Goal: Transaction & Acquisition: Purchase product/service

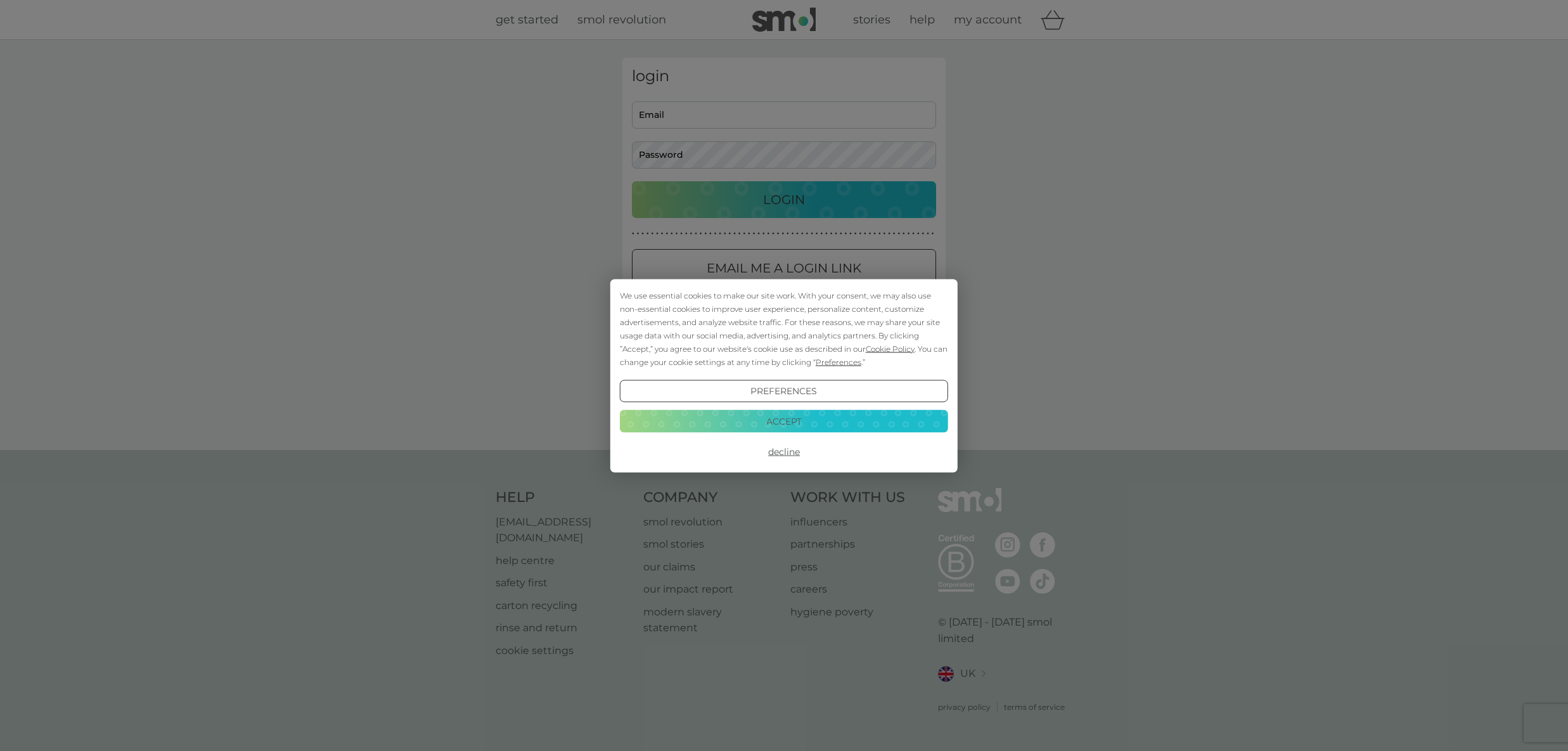
type input "[EMAIL_ADDRESS][DOMAIN_NAME]"
click at [791, 453] on button "Decline" at bounding box center [784, 452] width 328 height 22
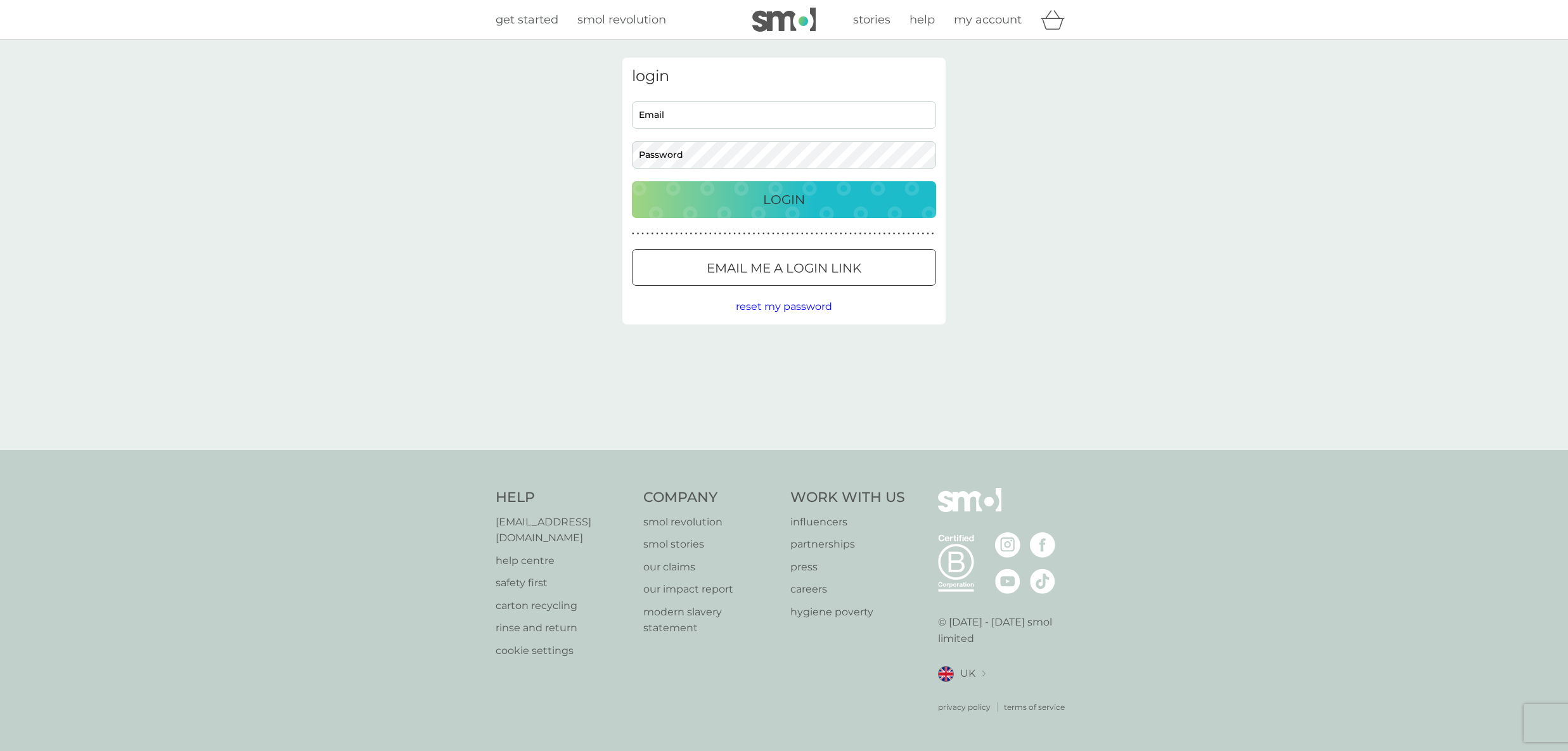
type input "[EMAIL_ADDRESS][DOMAIN_NAME]"
click at [756, 203] on div "Login" at bounding box center [784, 199] width 279 height 20
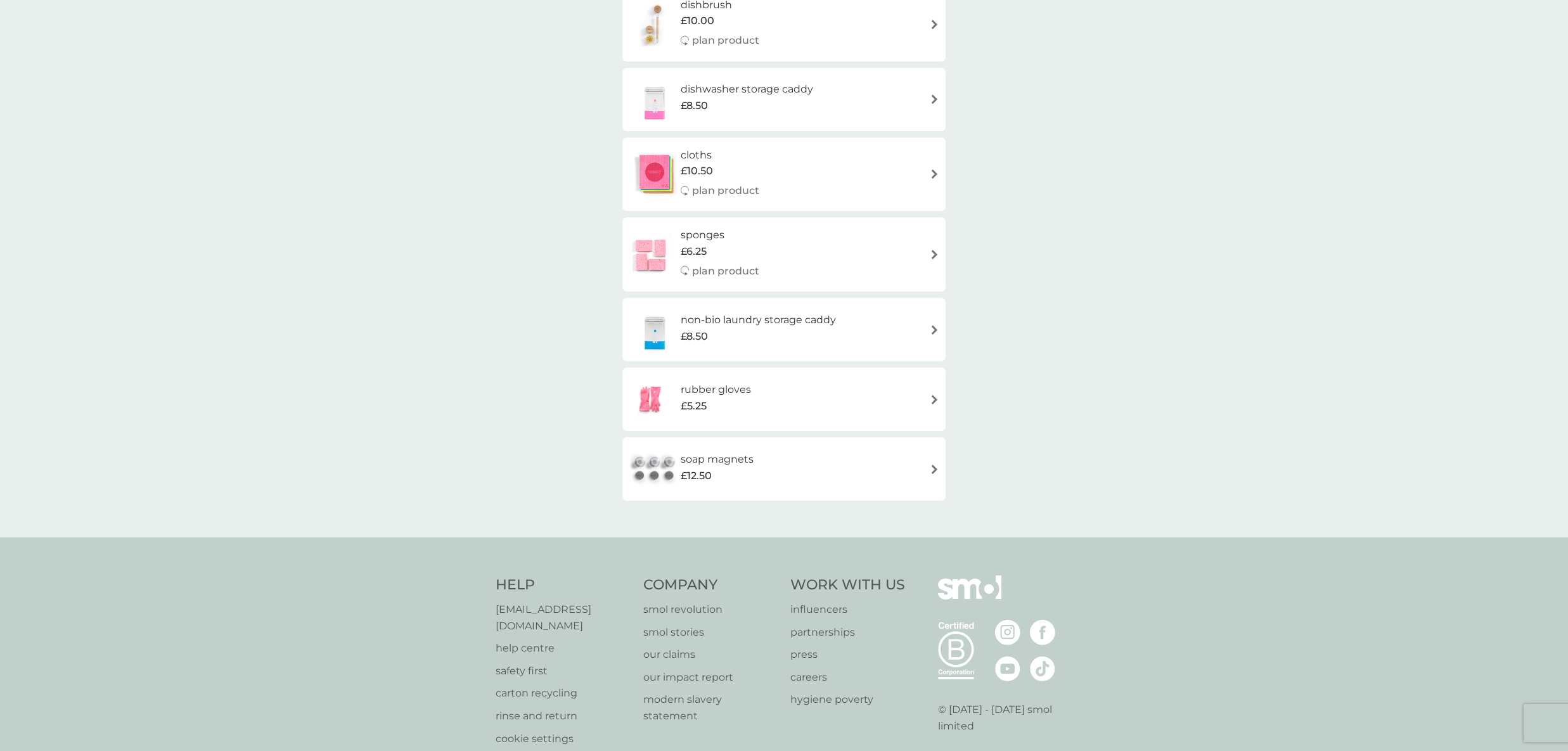
scroll to position [170, 0]
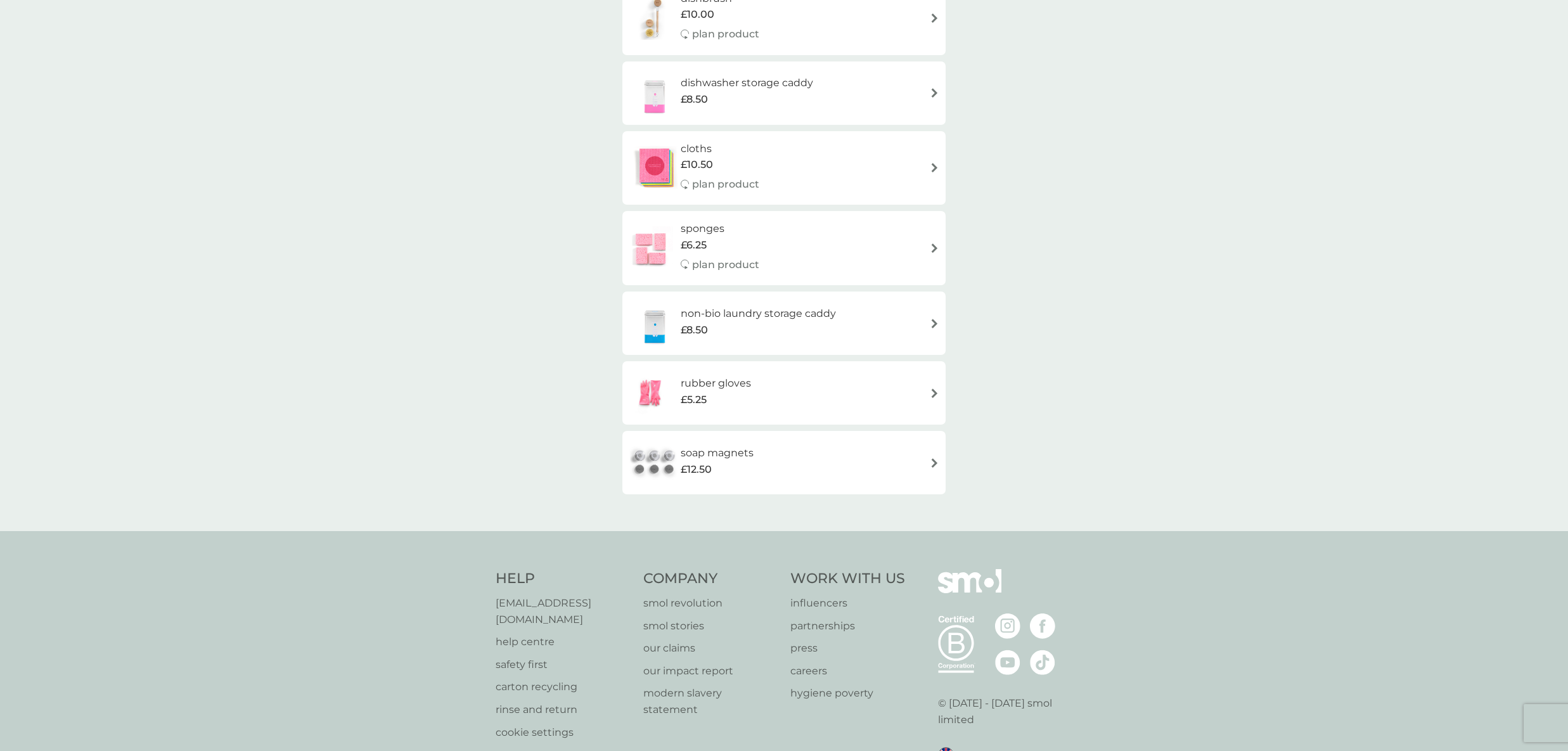
click at [760, 388] on div "rubber gloves £5.25" at bounding box center [722, 393] width 83 height 35
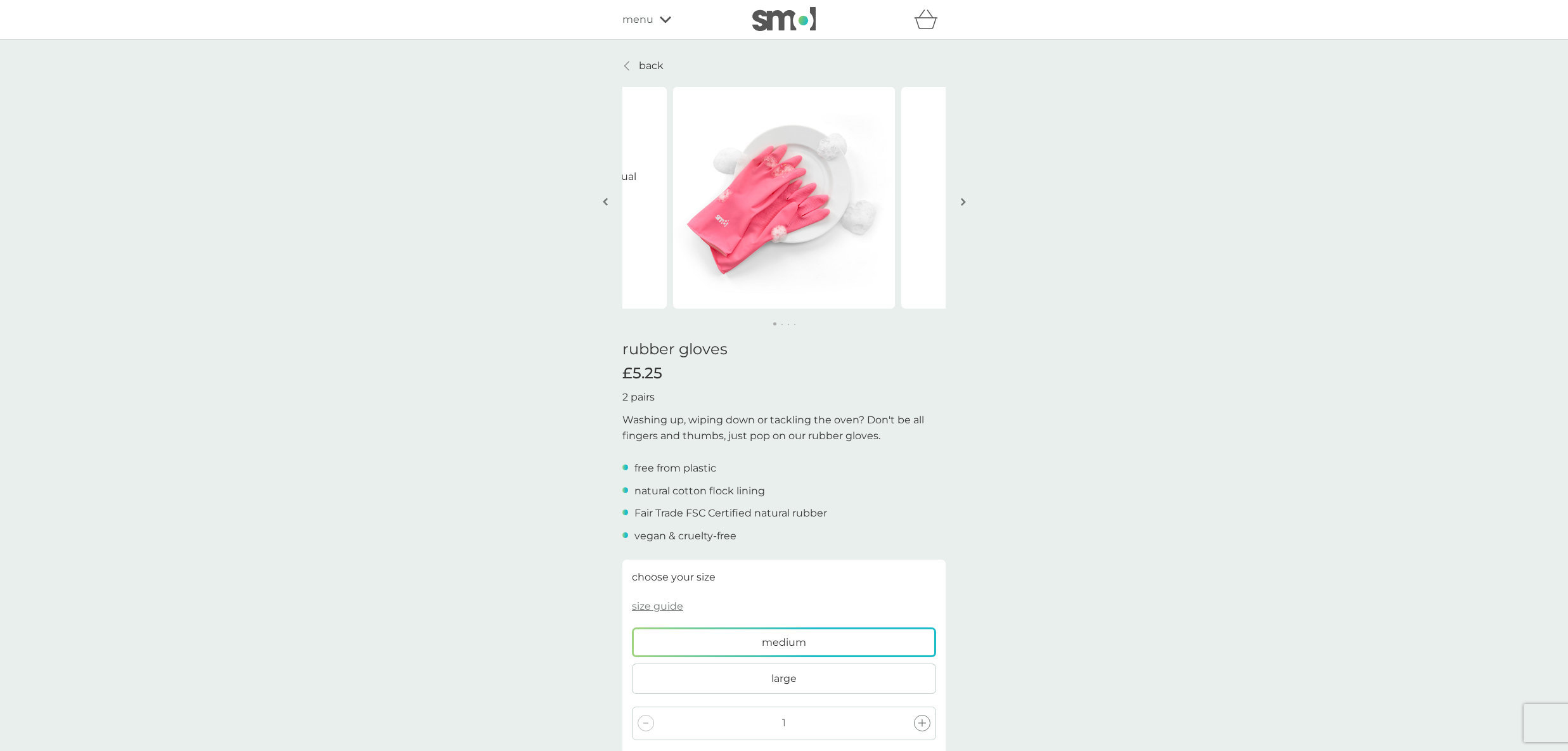
click at [962, 201] on img "button" at bounding box center [963, 202] width 5 height 10
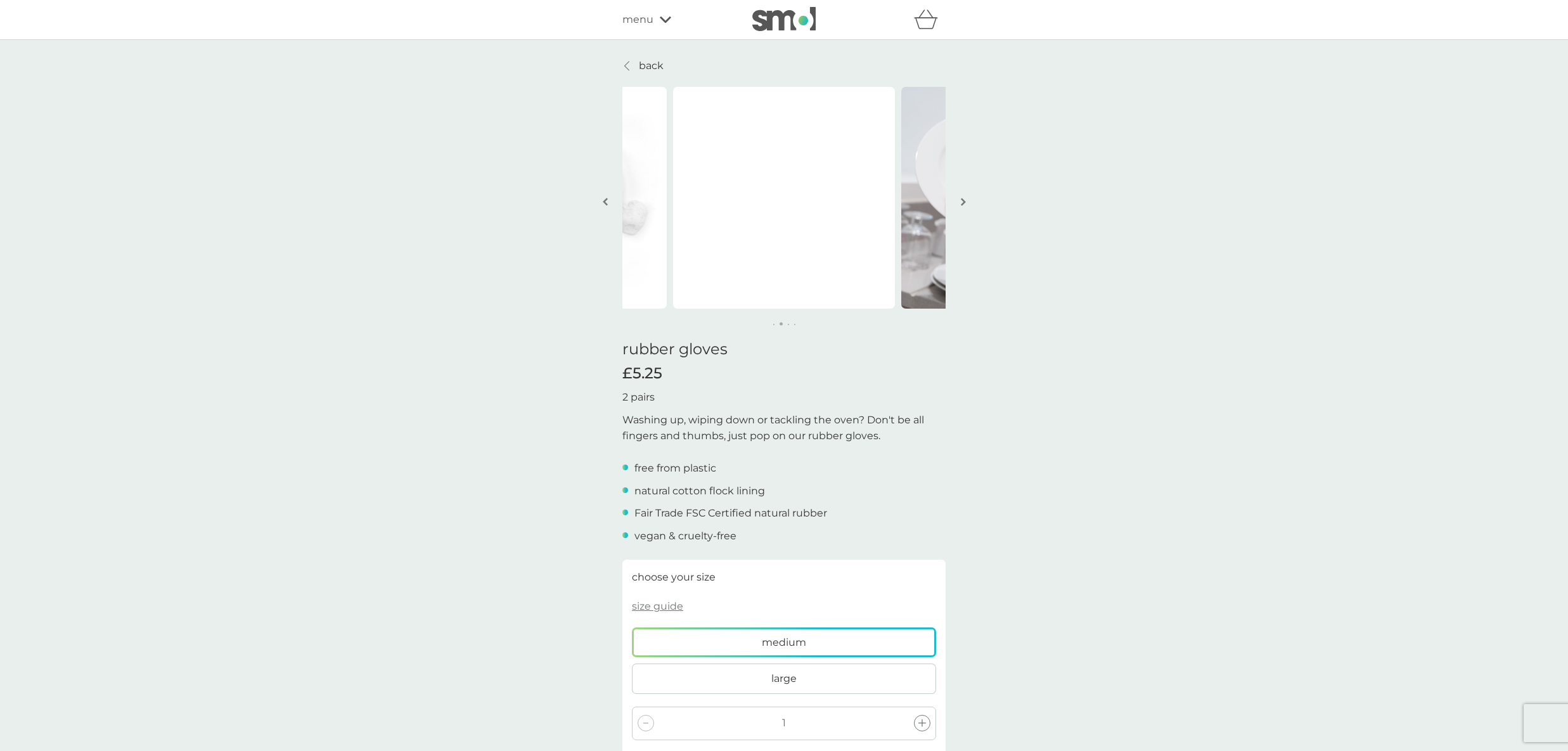
click at [962, 201] on img "button" at bounding box center [963, 202] width 5 height 10
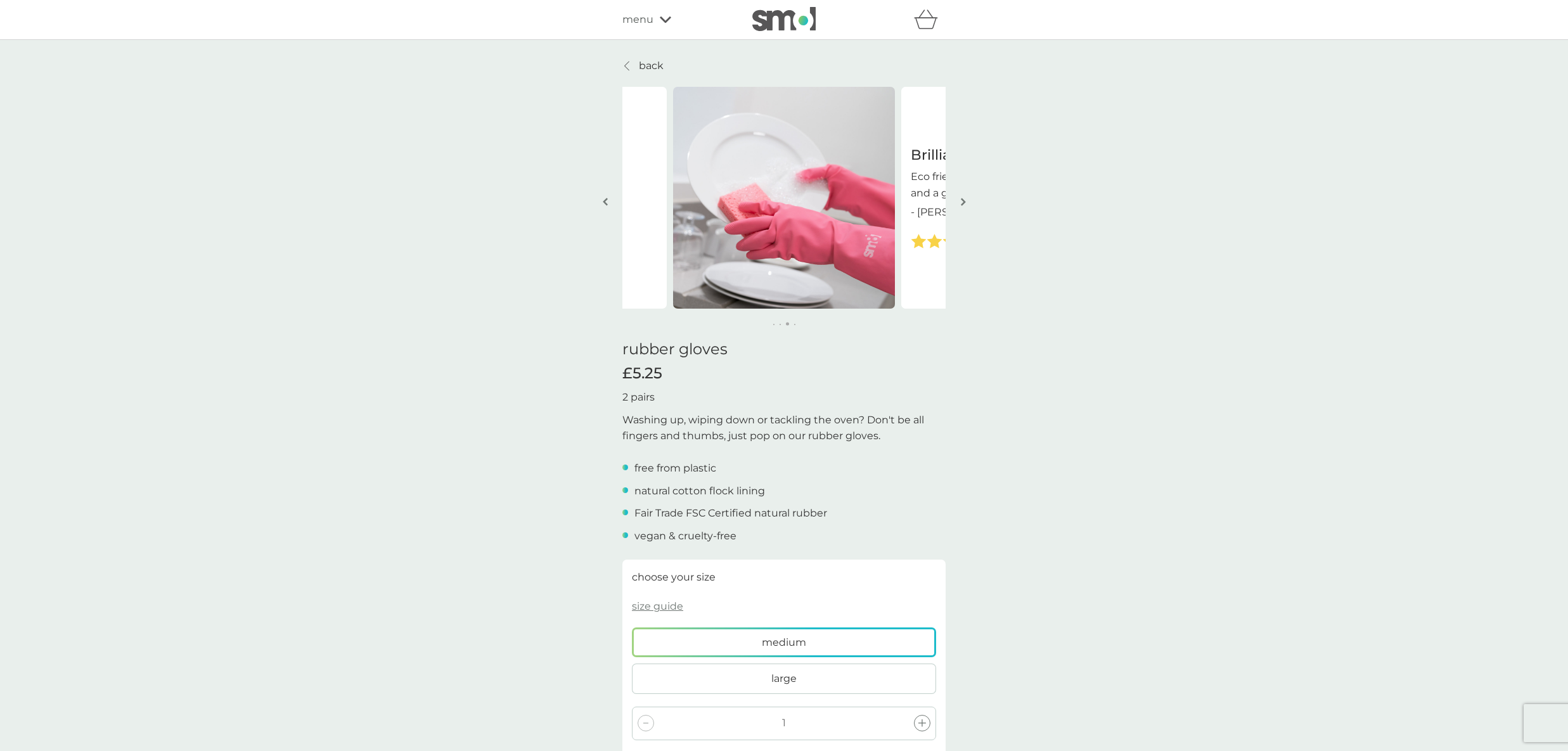
click at [962, 201] on img "button" at bounding box center [963, 202] width 5 height 10
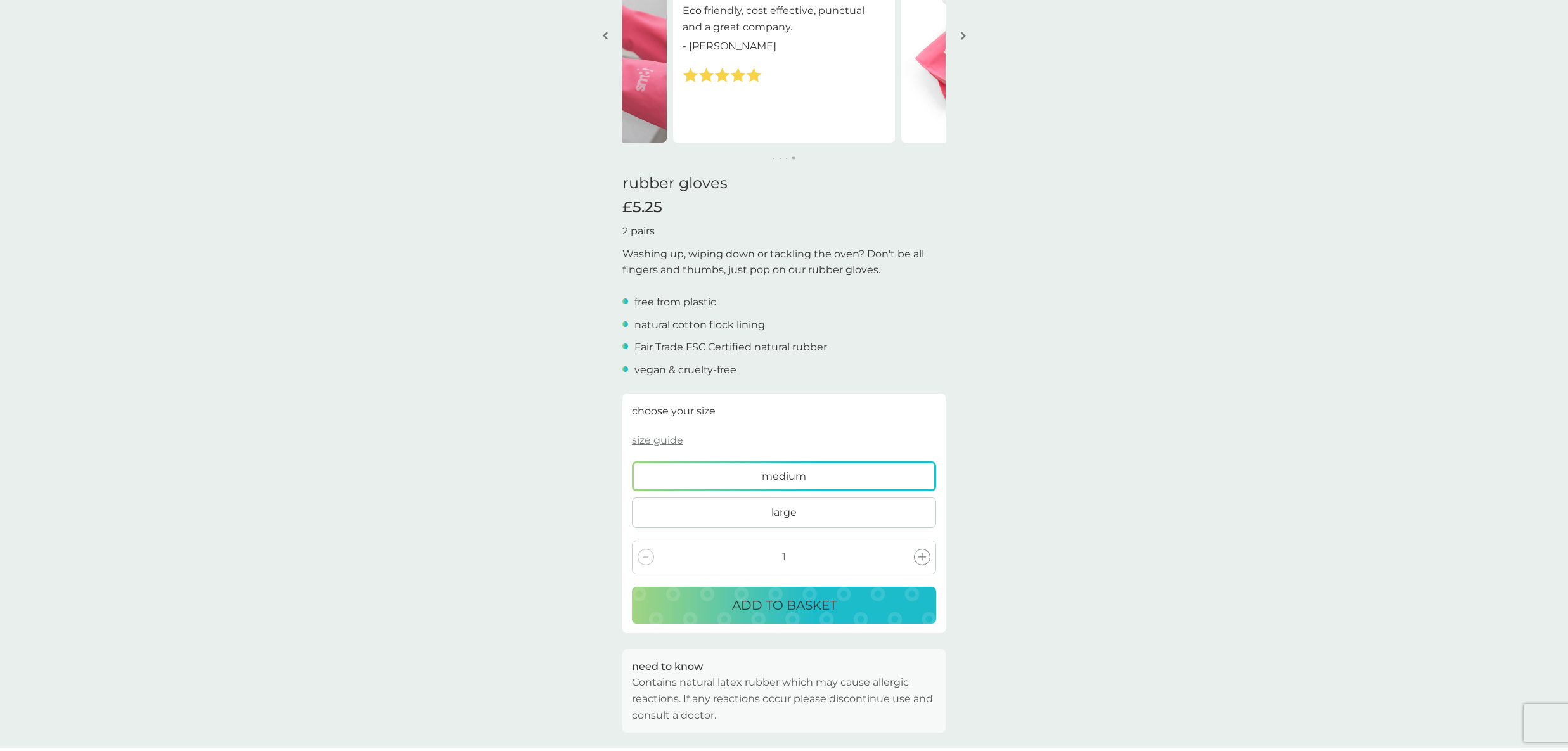
scroll to position [172, 0]
